Goal: Information Seeking & Learning: Learn about a topic

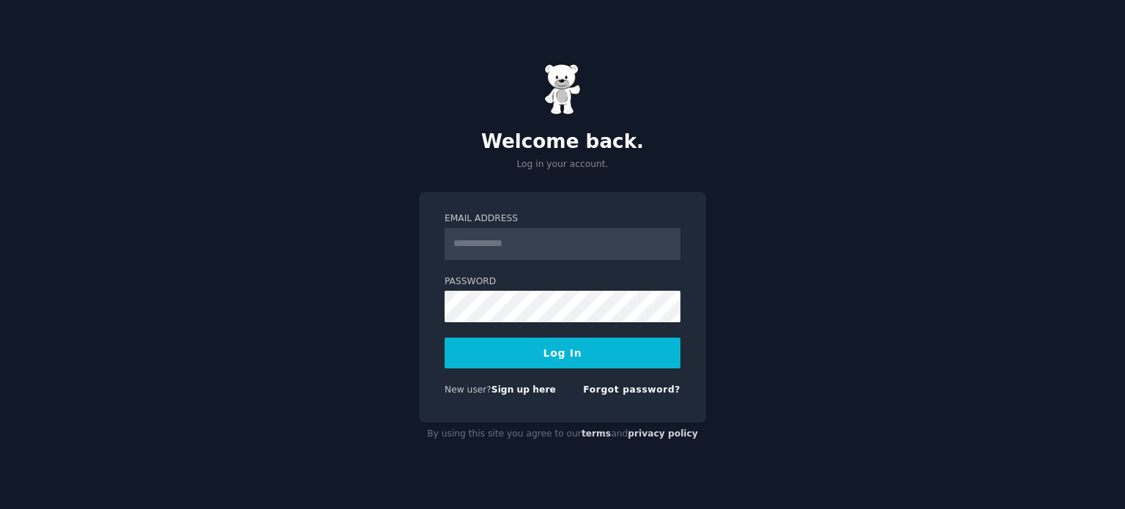
click at [614, 243] on input "Email Address" at bounding box center [563, 244] width 236 height 32
type input "**********"
click at [595, 352] on button "Log In" at bounding box center [563, 353] width 236 height 31
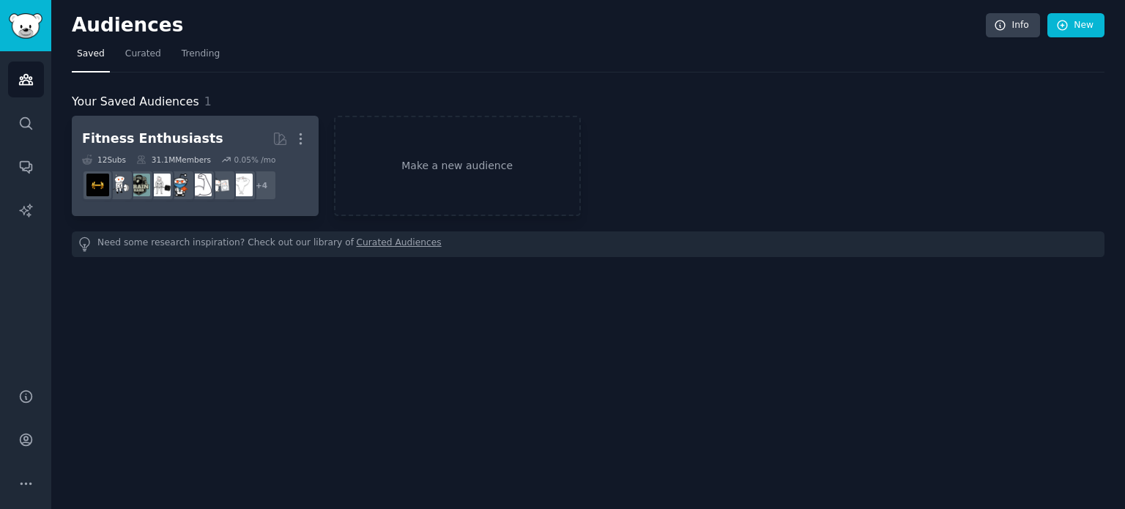
click at [209, 134] on h2 "Fitness Enthusiasts More" at bounding box center [195, 139] width 226 height 26
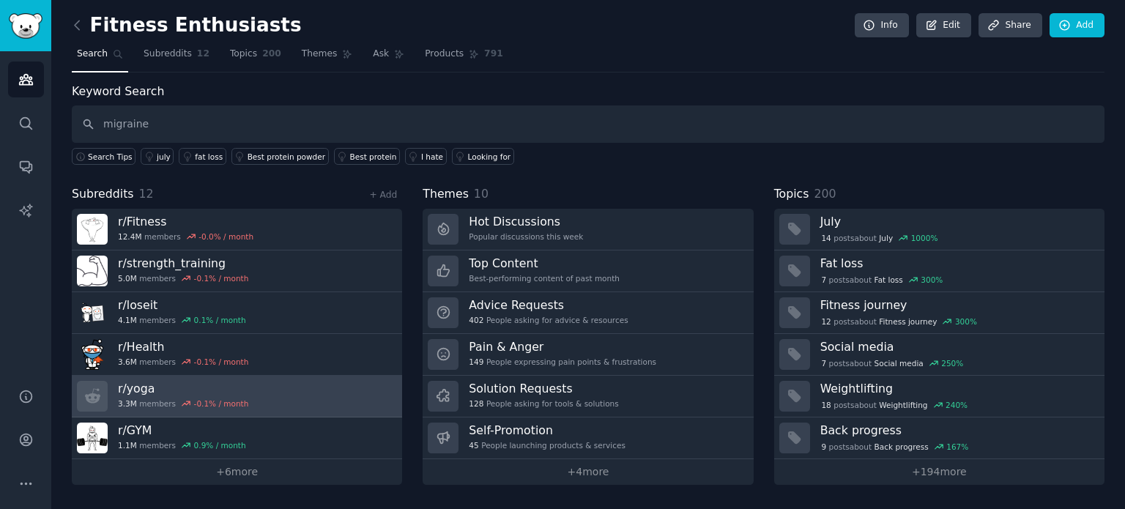
type input "migraine"
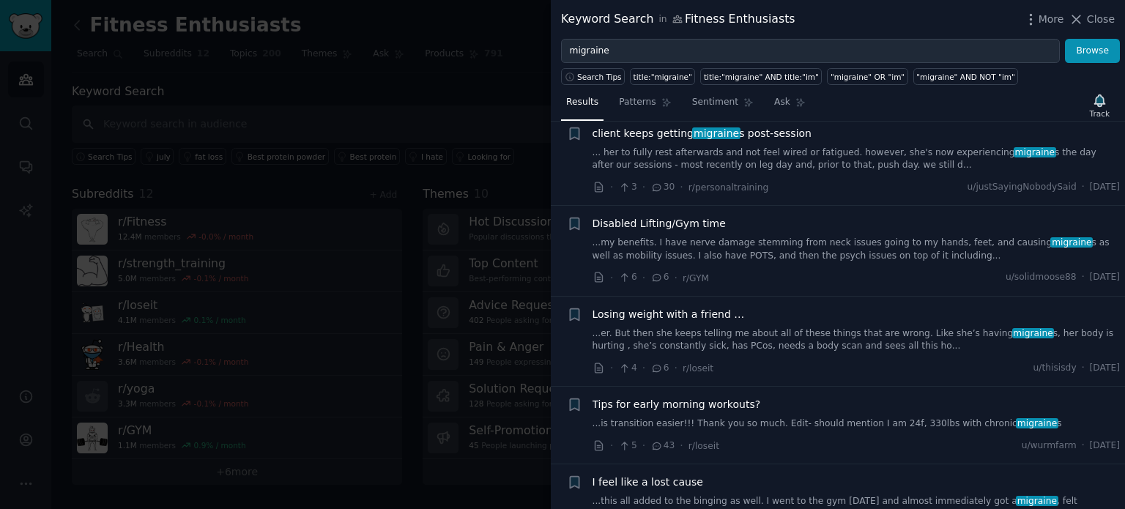
scroll to position [548, 0]
click at [1083, 20] on icon at bounding box center [1076, 19] width 15 height 15
